Goal: Task Accomplishment & Management: Use online tool/utility

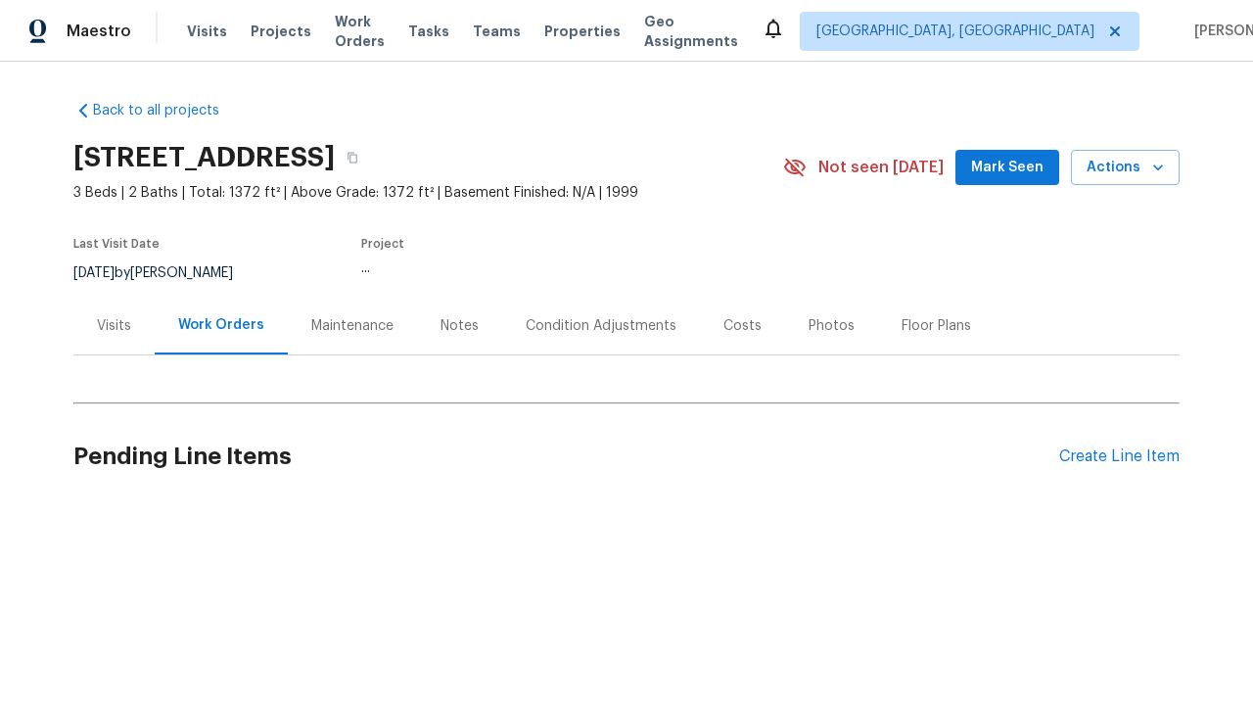
click at [1111, 456] on div "Create Line Item" at bounding box center [1119, 456] width 120 height 19
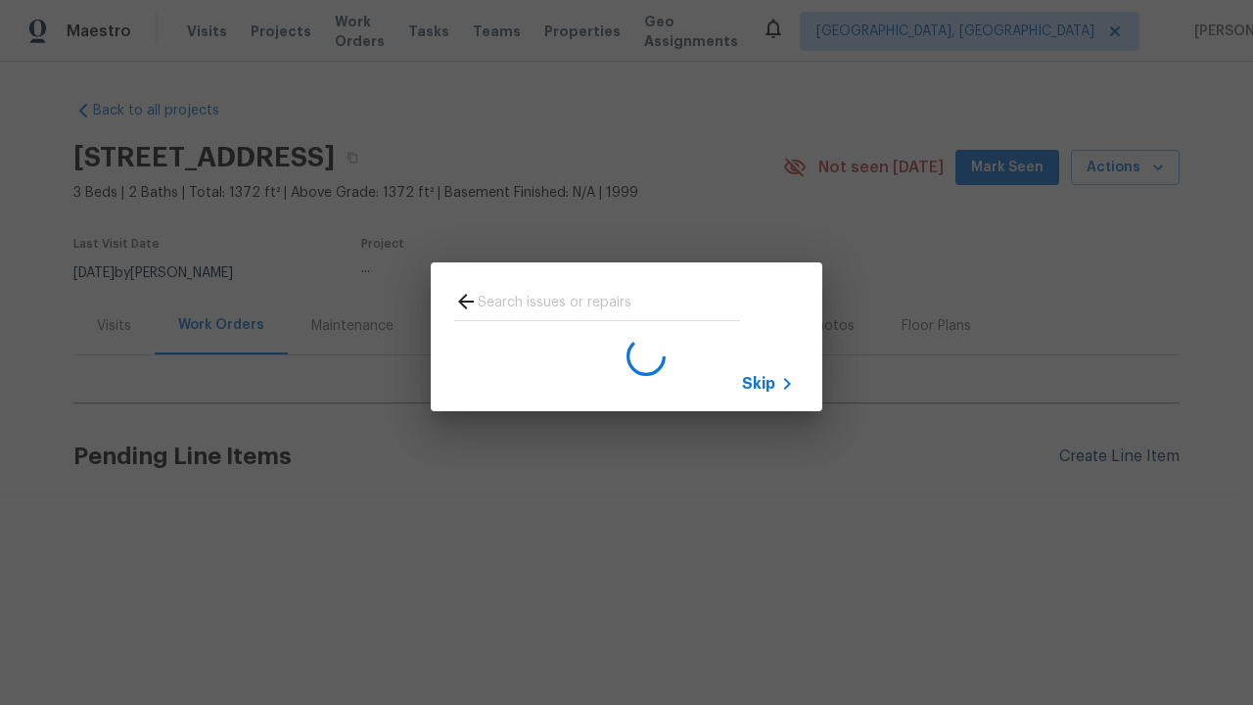
click at [759, 383] on span "Skip" at bounding box center [758, 384] width 33 height 20
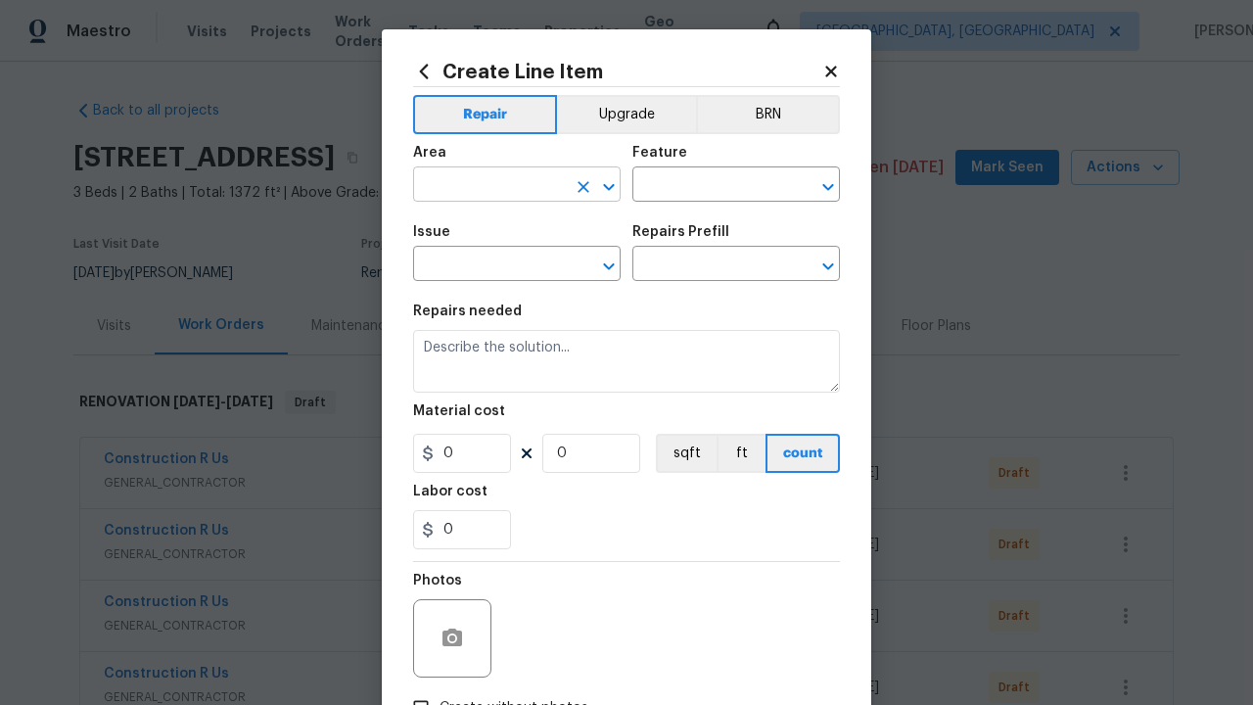
click at [482, 171] on input "text" at bounding box center [489, 186] width 153 height 30
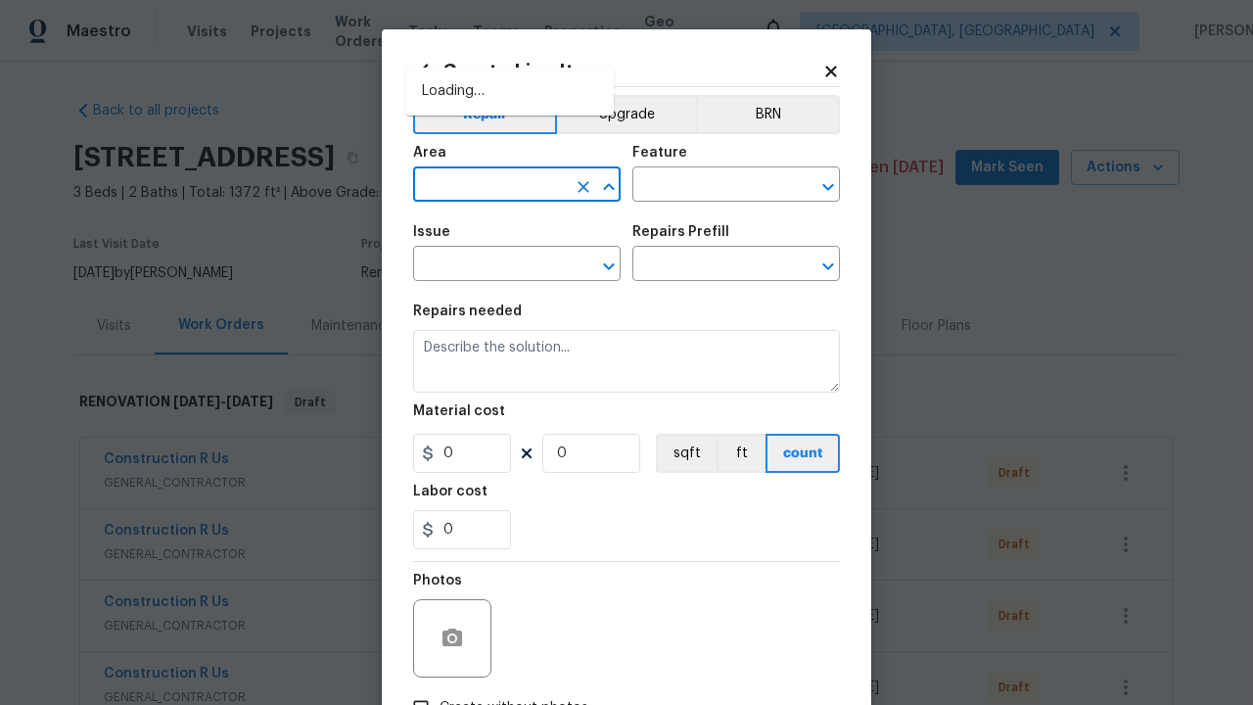
scroll to position [139, 0]
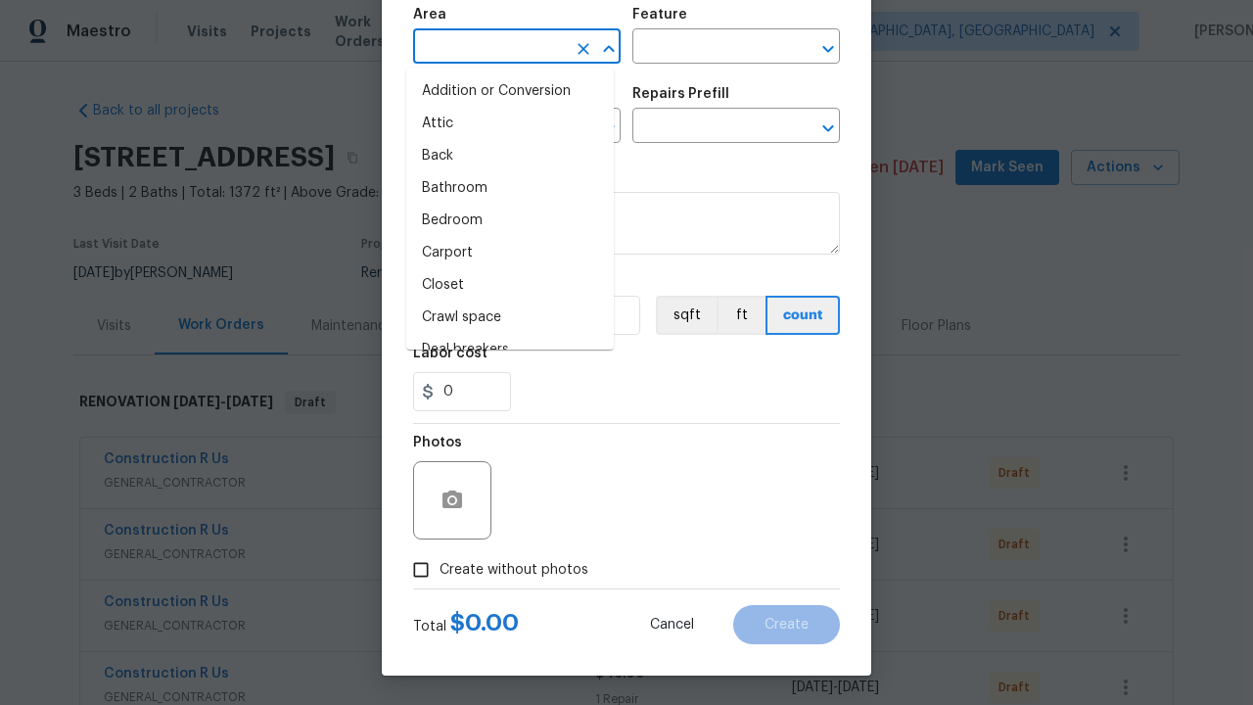
type input "Bedroom"
click at [502, 220] on li "Bedroom" at bounding box center [510, 221] width 208 height 32
type input "Bedroom"
